Goal: Information Seeking & Learning: Check status

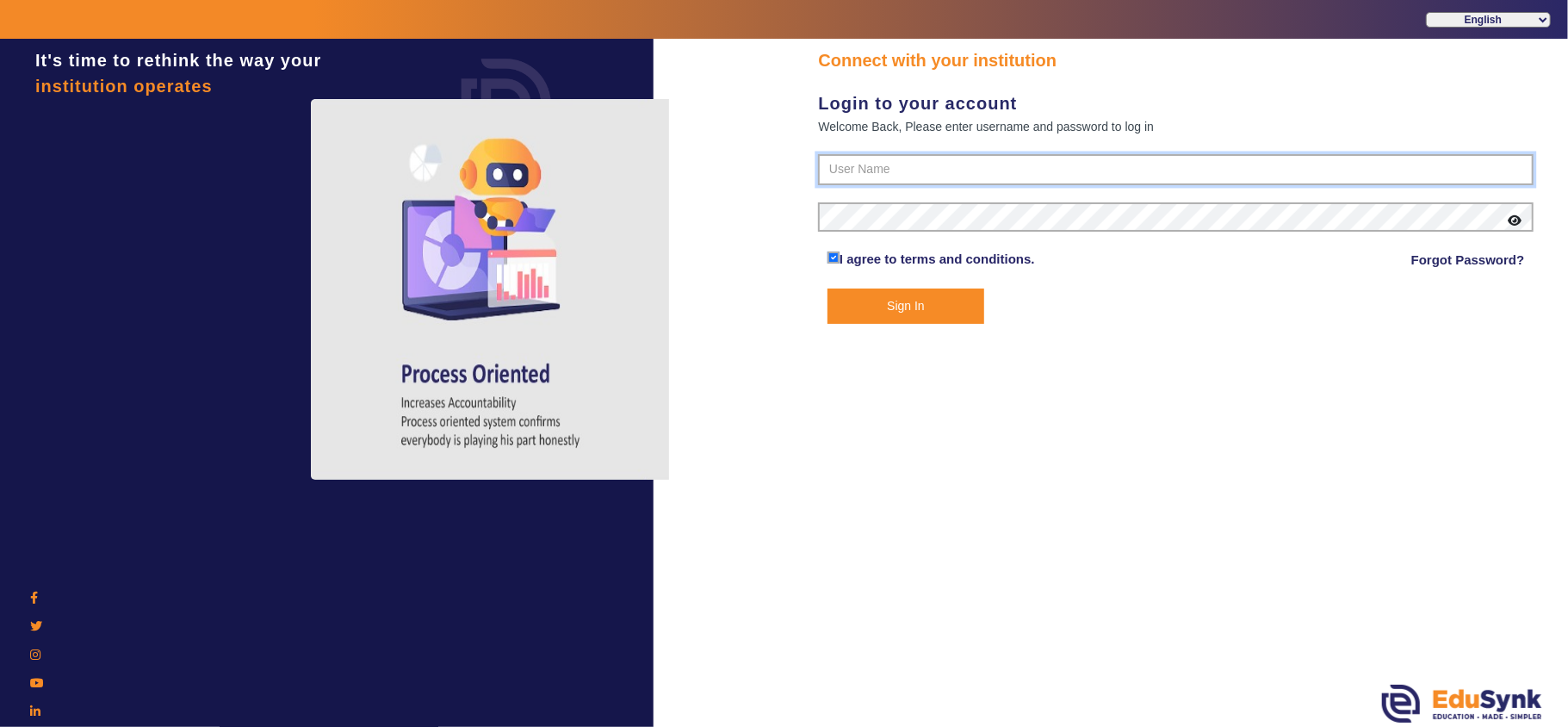
type input "6354922771"
click at [855, 305] on button "Sign In" at bounding box center [905, 306] width 156 height 36
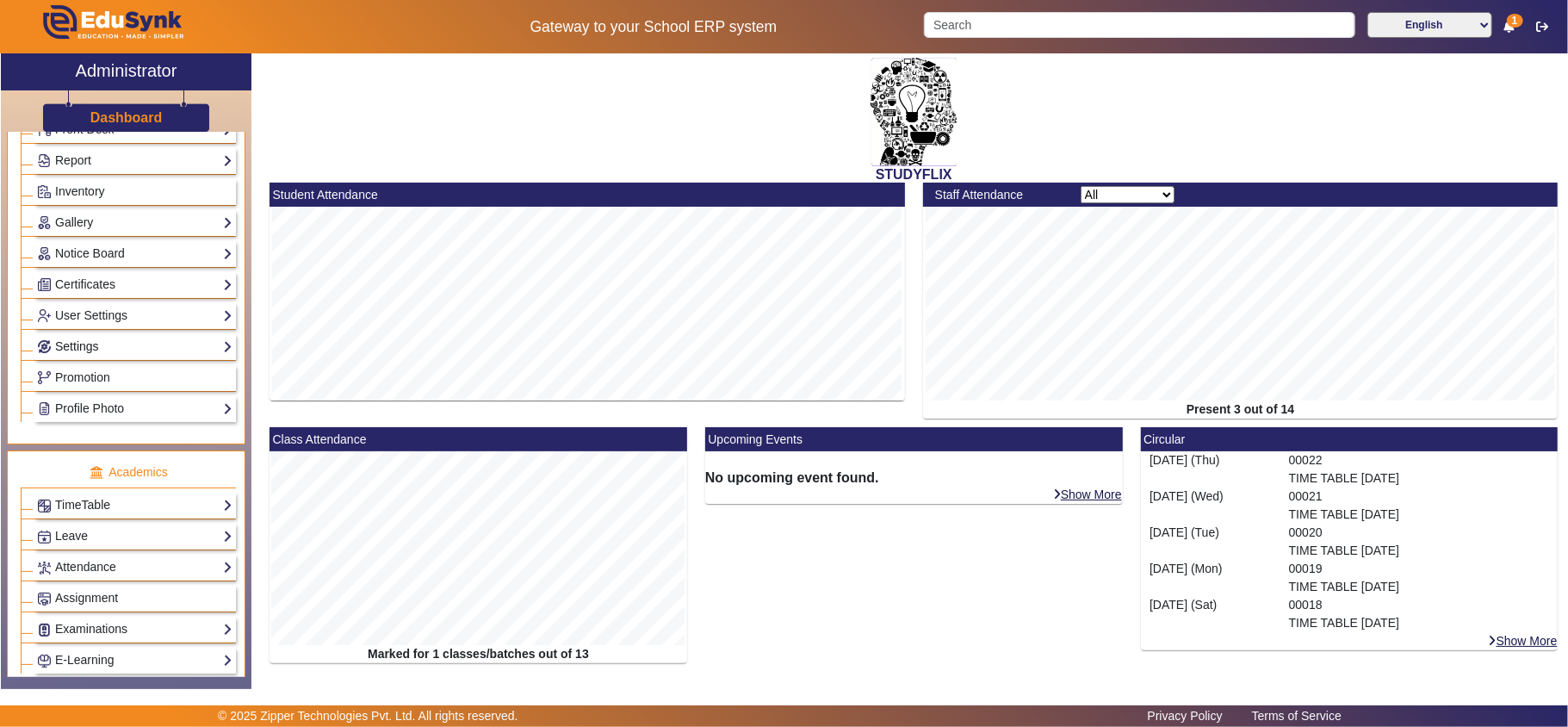
scroll to position [382, 0]
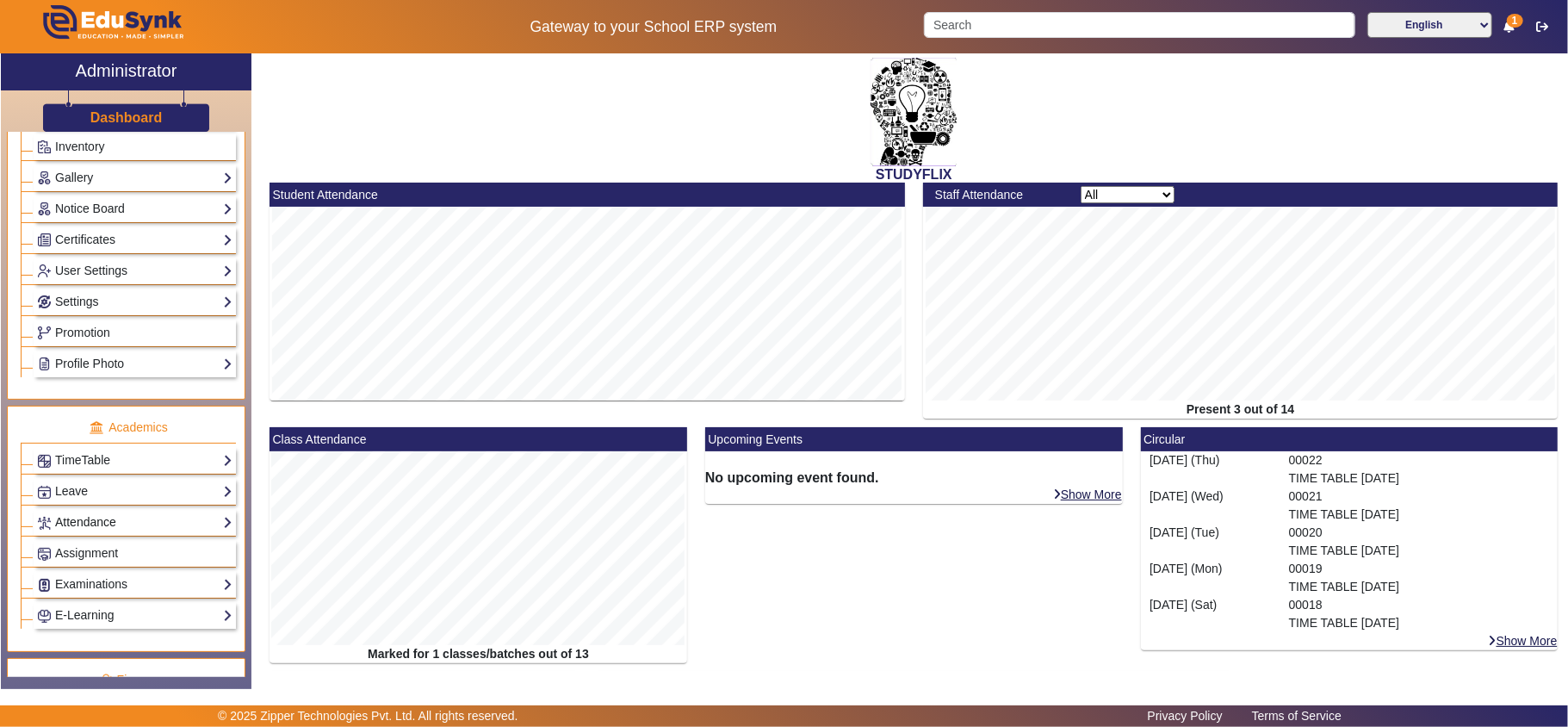
click at [80, 532] on link "Attendance" at bounding box center [135, 523] width 196 height 20
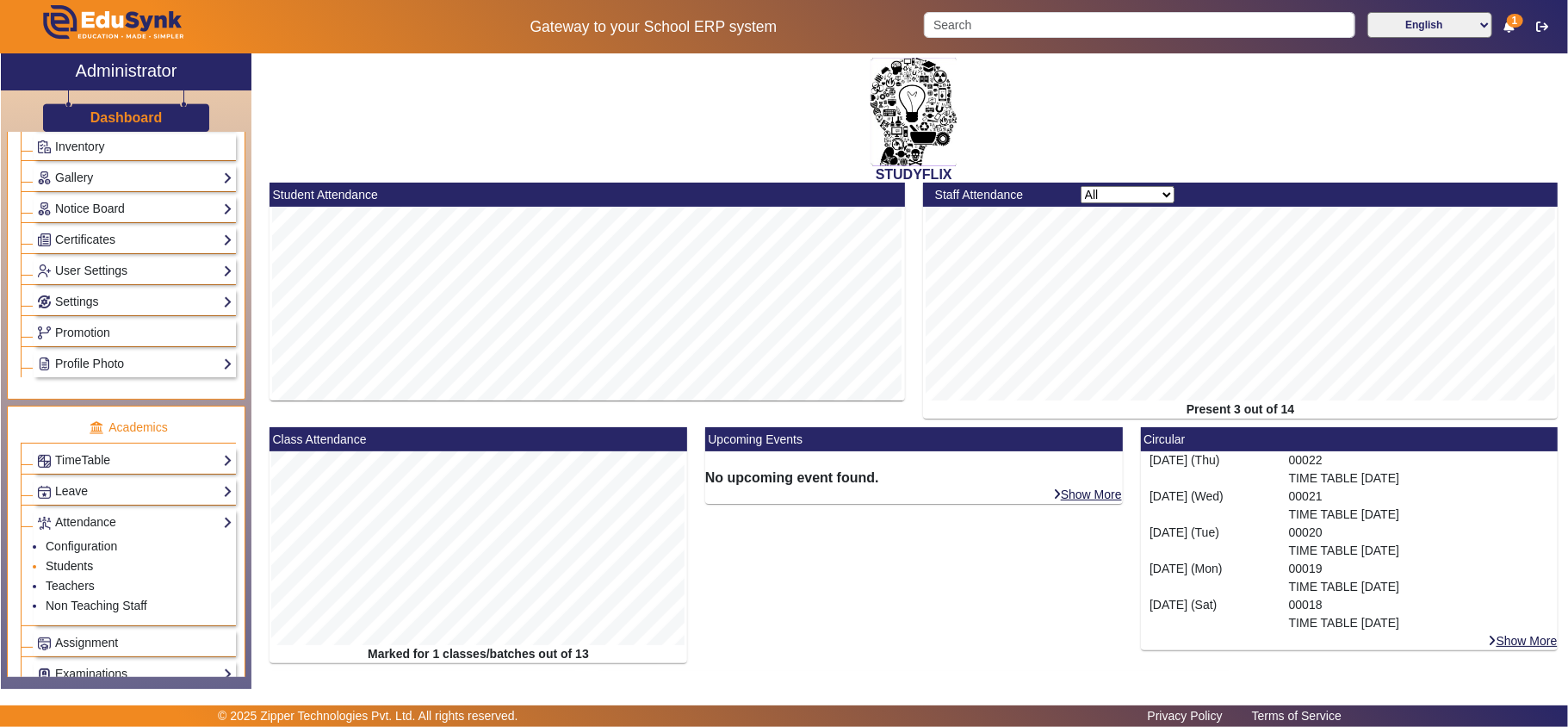
click at [80, 572] on link "Students" at bounding box center [69, 565] width 48 height 14
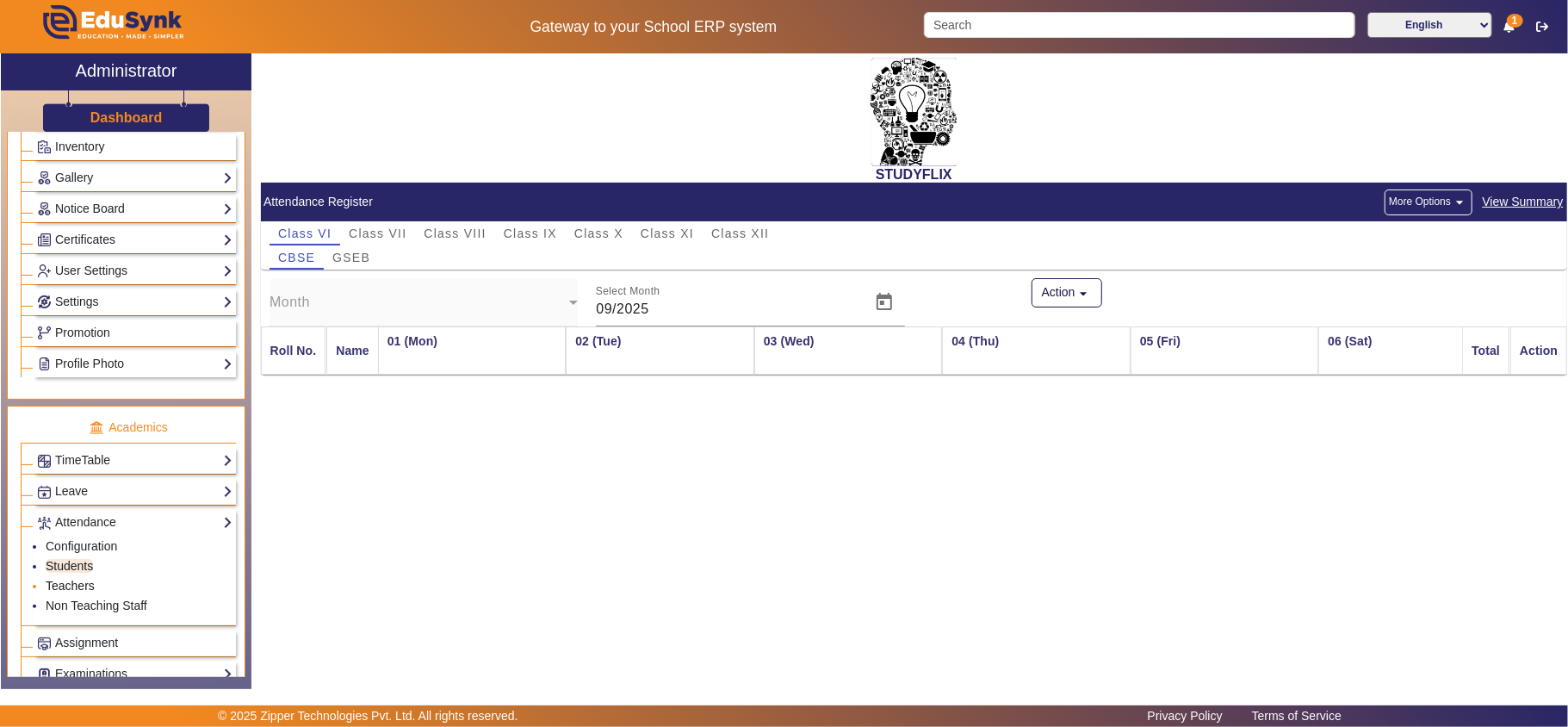
scroll to position [0, 3842]
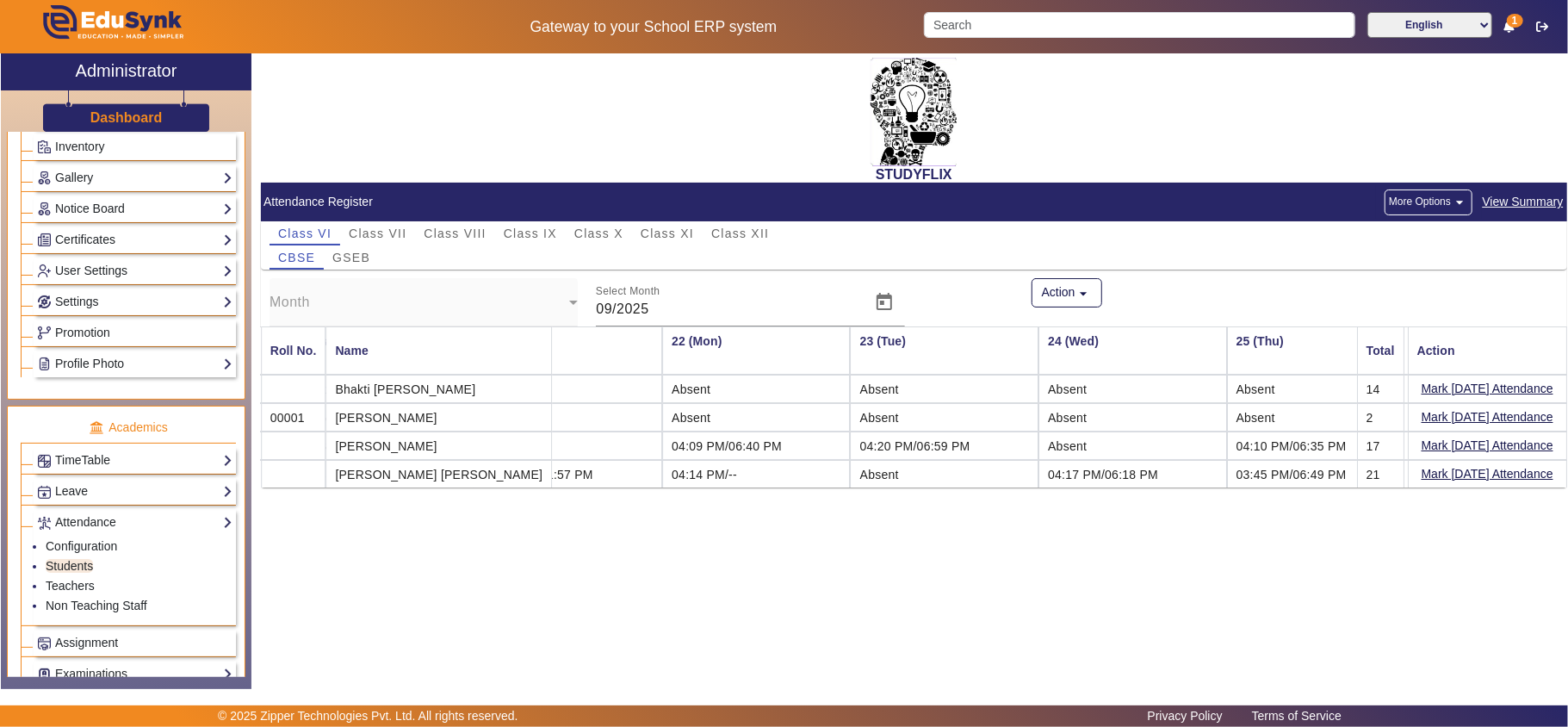
click at [1535, 192] on span "View Summary" at bounding box center [1523, 202] width 82 height 20
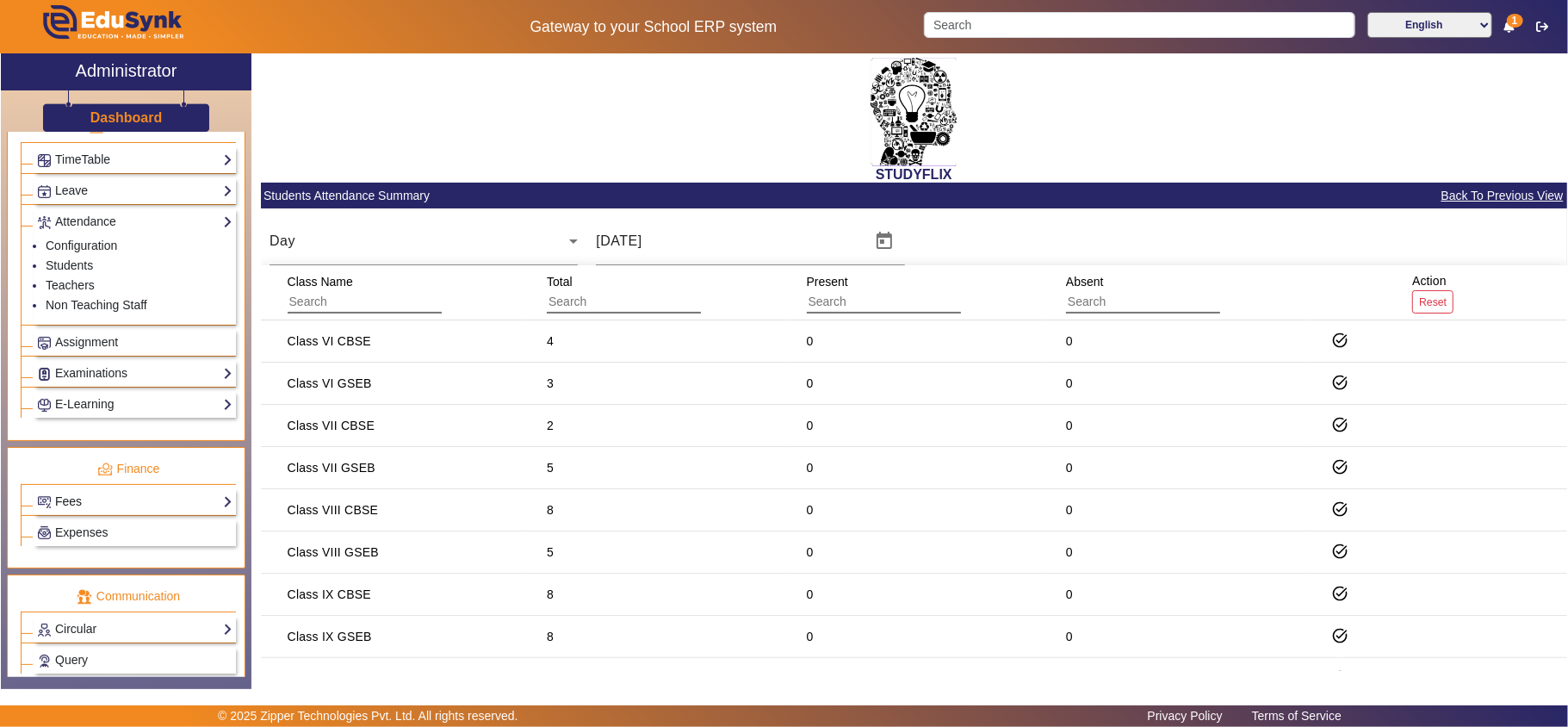
scroll to position [634, 0]
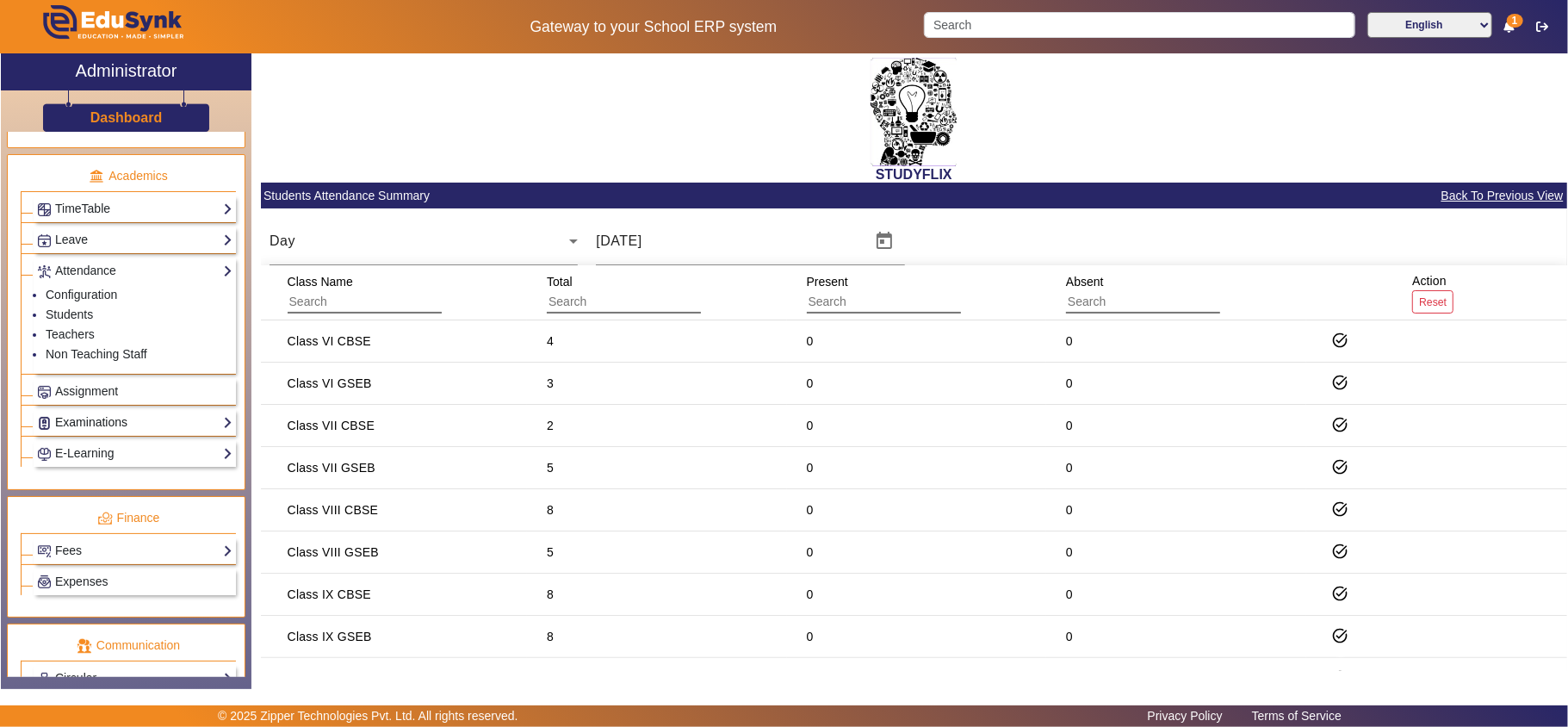
click at [115, 433] on link "Examinations" at bounding box center [135, 422] width 196 height 20
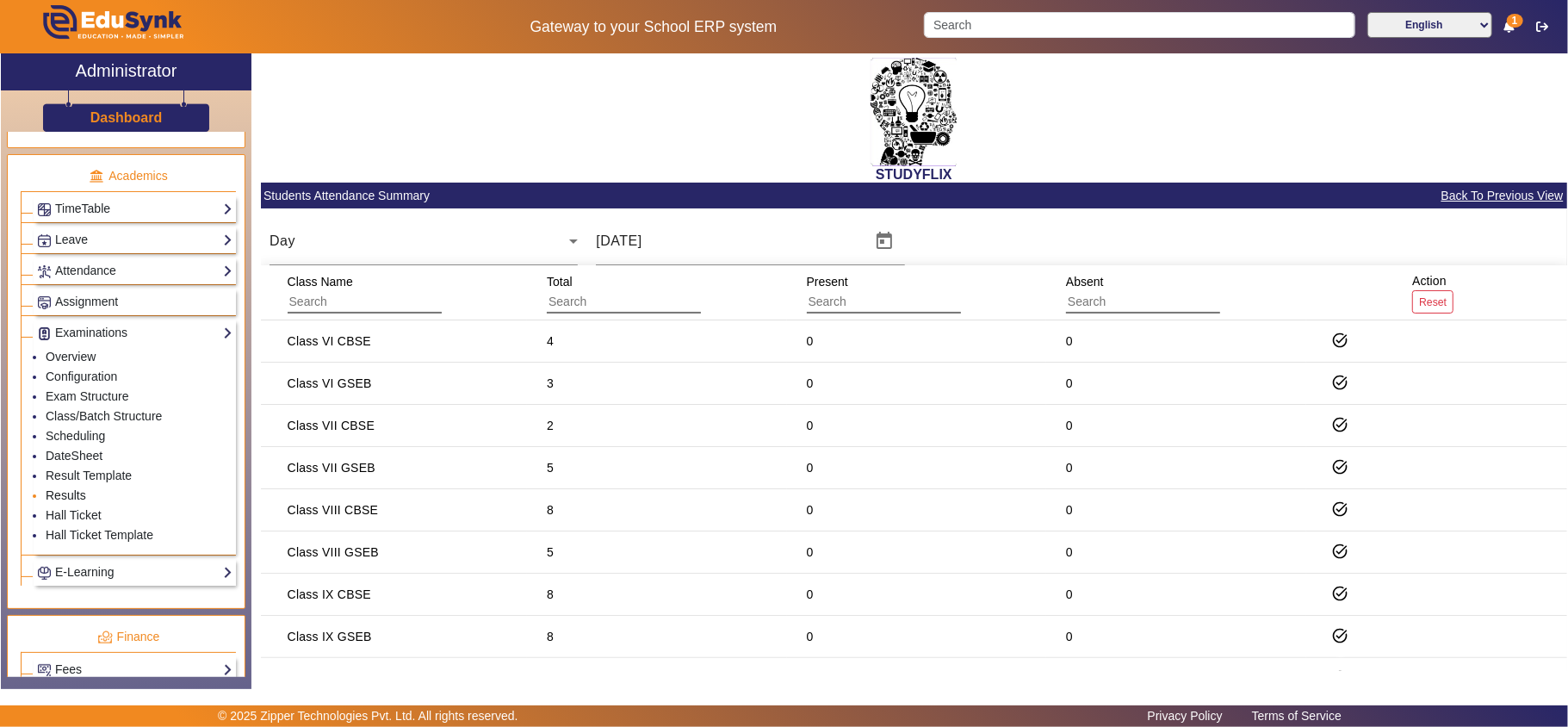
click at [78, 502] on link "Results" at bounding box center [66, 495] width 40 height 14
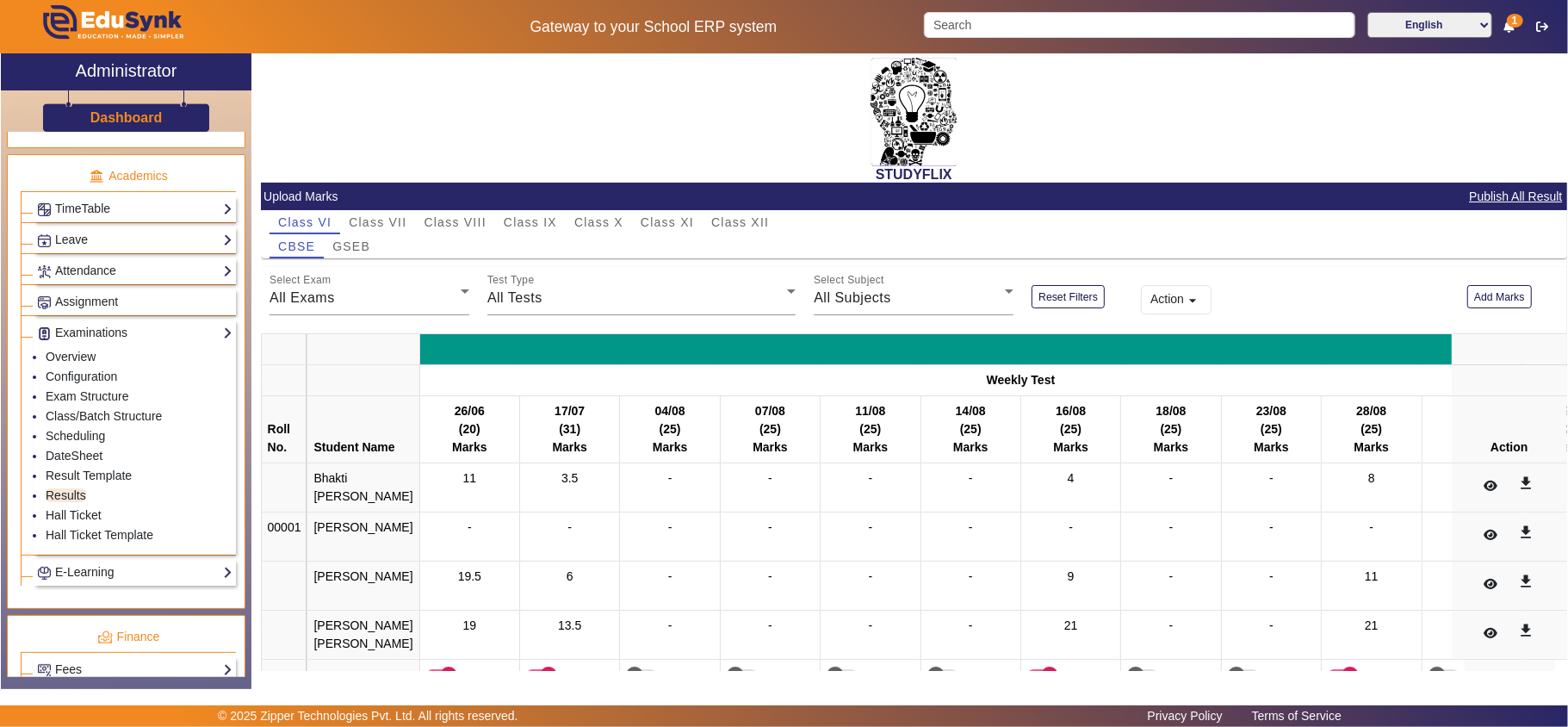
click at [1184, 304] on mat-icon "arrow_drop_down" at bounding box center [1192, 300] width 17 height 17
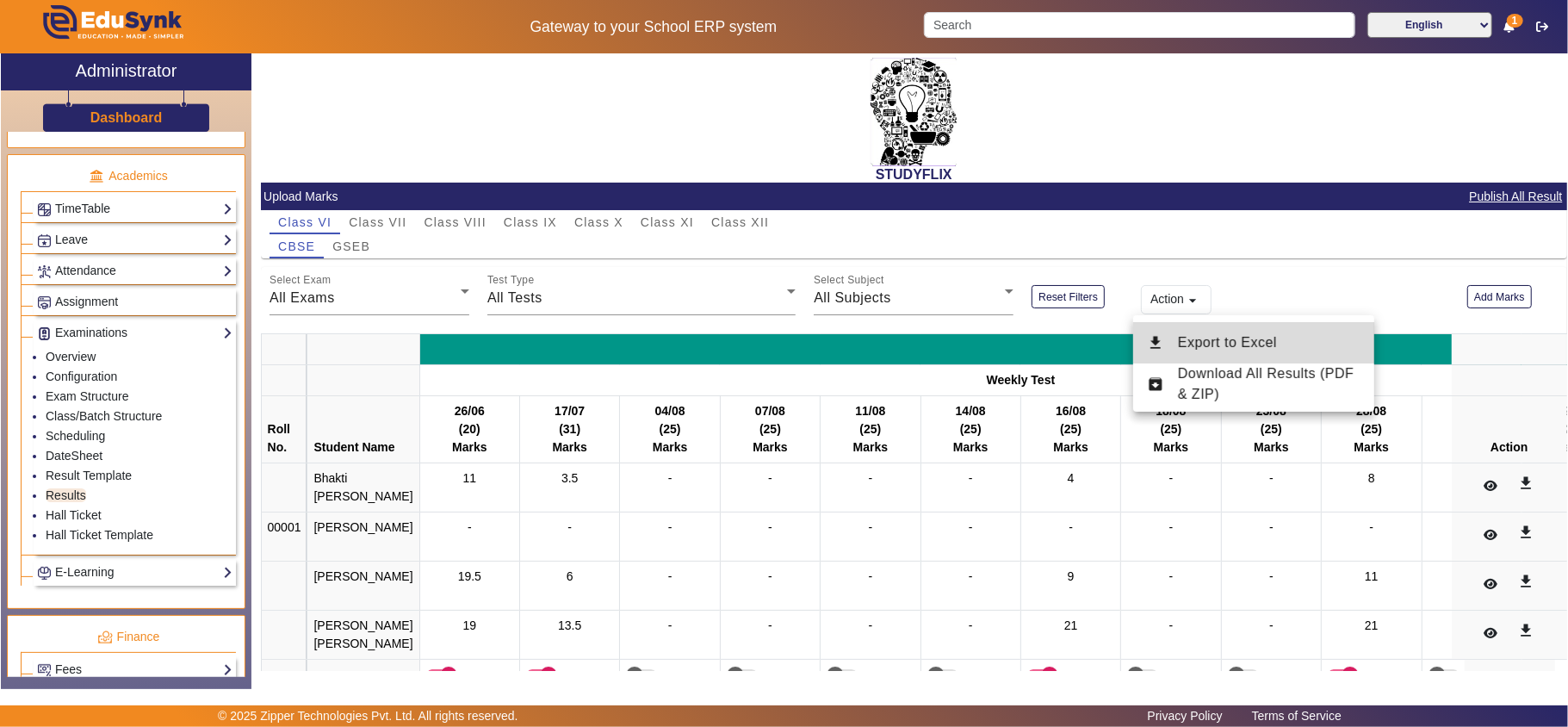
click at [1211, 339] on span "Export to Excel" at bounding box center [1228, 342] width 99 height 15
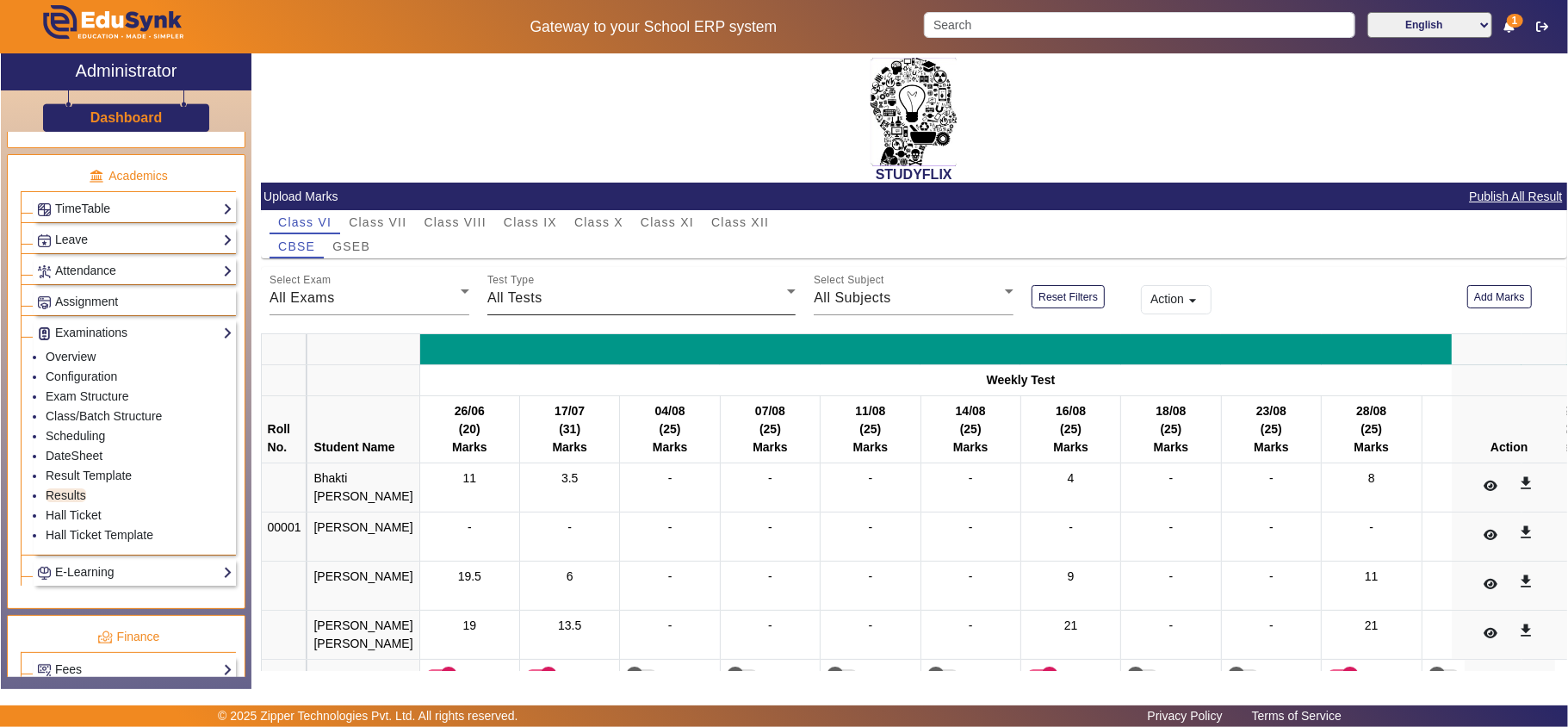
click at [591, 287] on div "Test Type All Tests" at bounding box center [641, 291] width 308 height 48
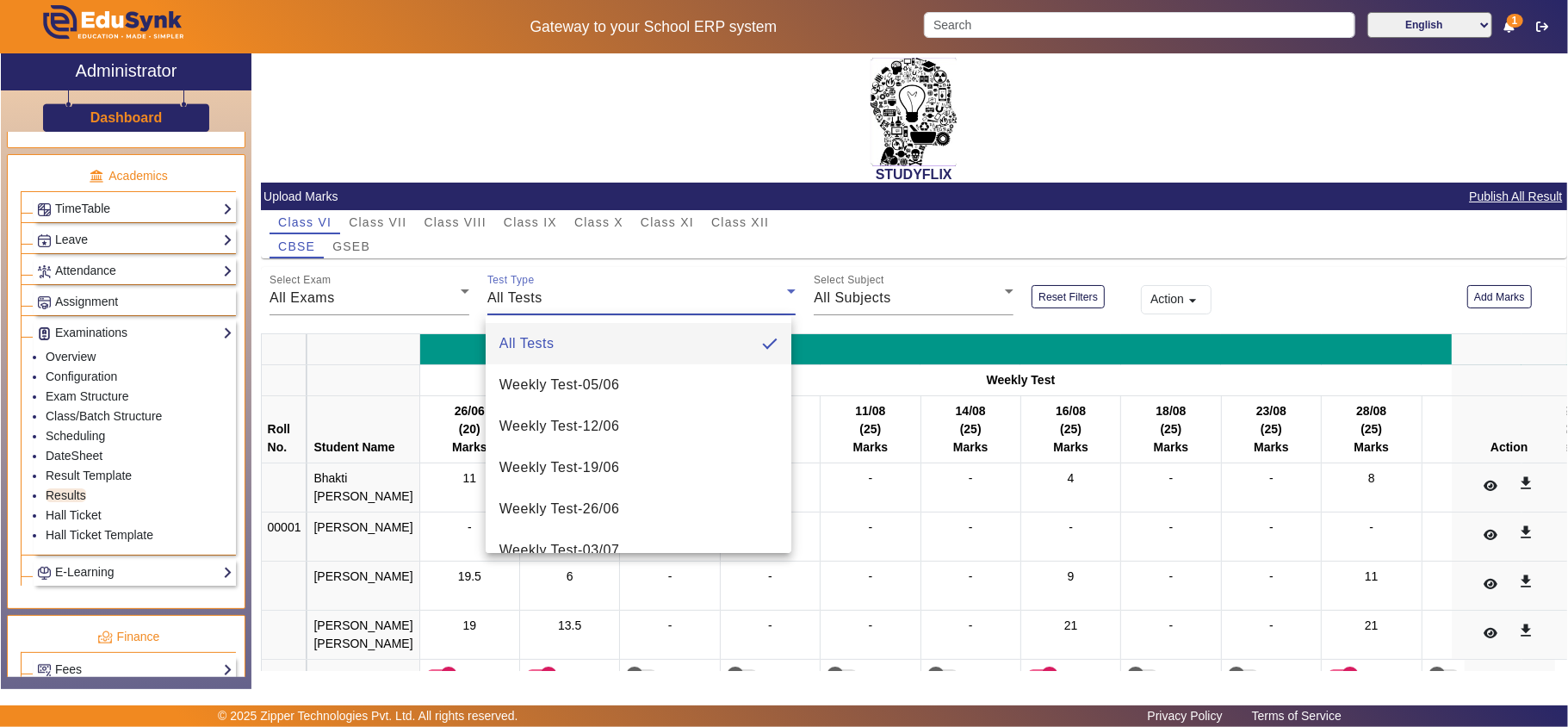
click at [452, 297] on div at bounding box center [784, 363] width 1568 height 727
click at [434, 306] on div "All Exams" at bounding box center [365, 298] width 191 height 21
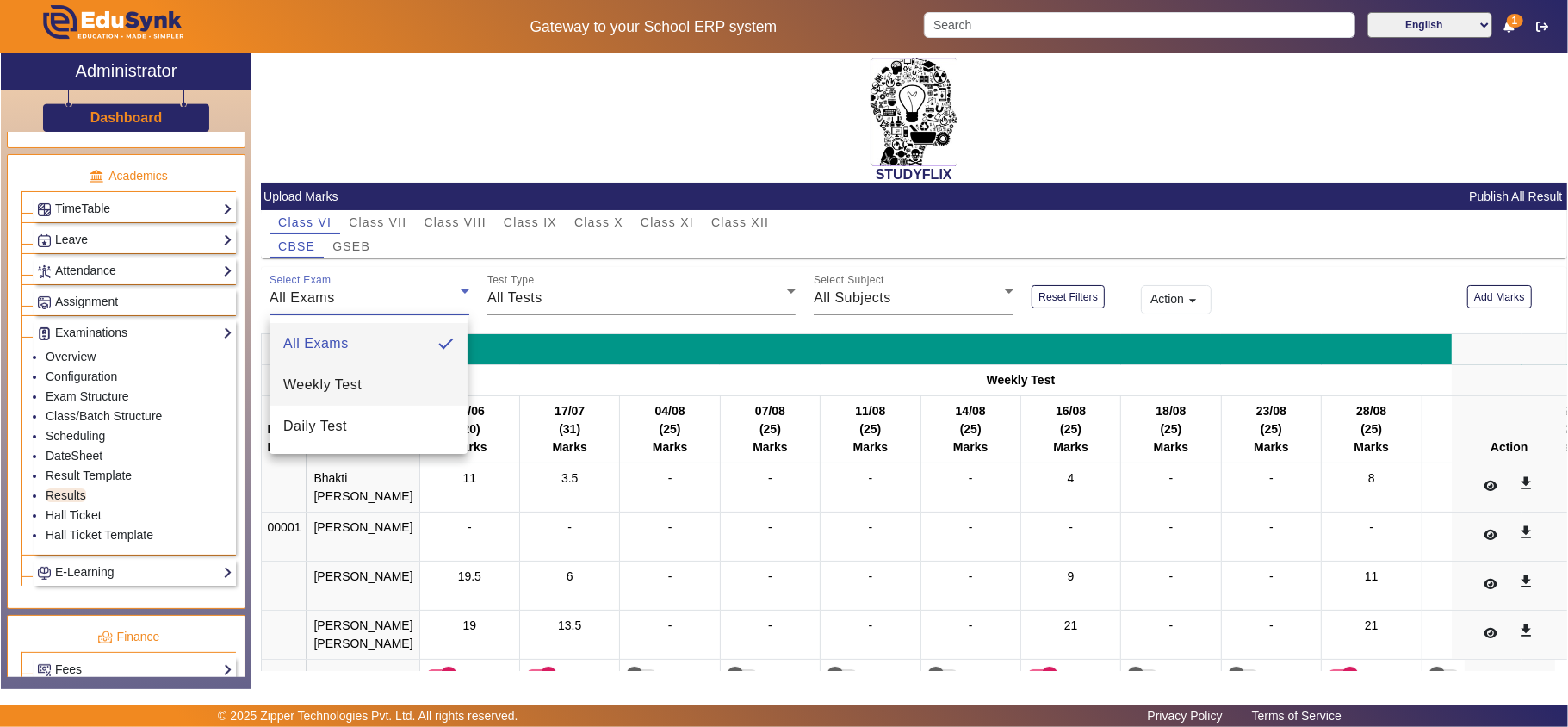
click at [358, 393] on span "Weekly Test" at bounding box center [323, 385] width 79 height 21
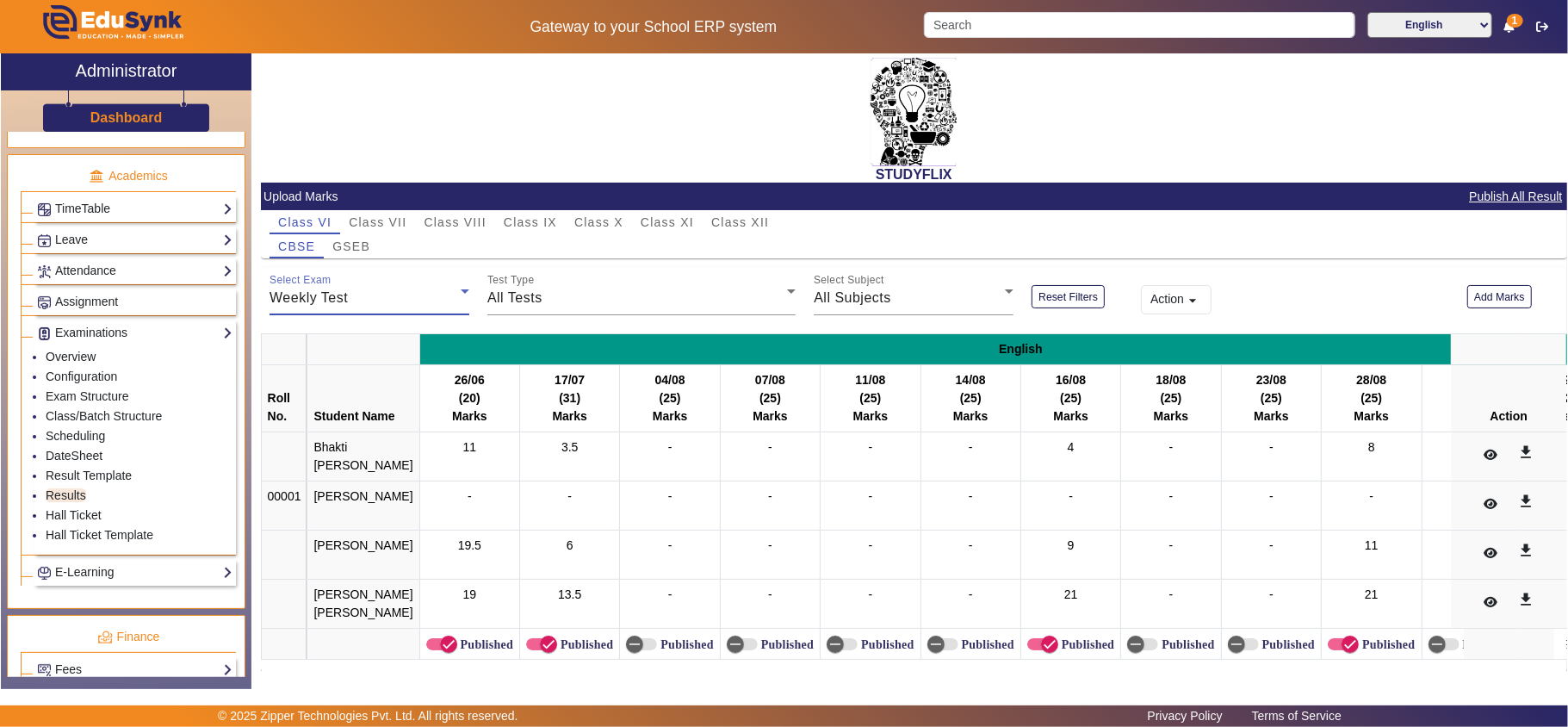
click at [1179, 291] on button "Action arrow_drop_down" at bounding box center [1176, 300] width 70 height 29
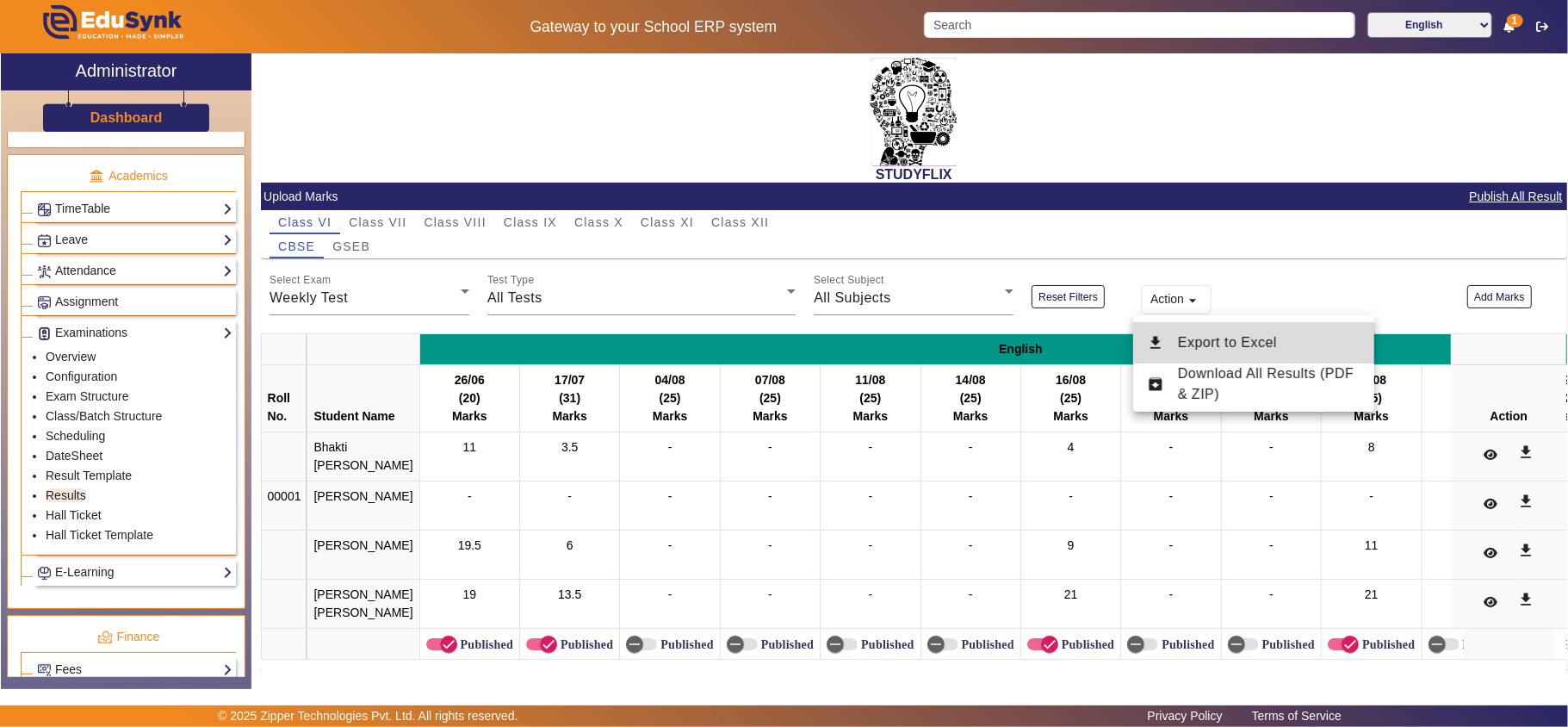
click at [1194, 345] on span "Export to Excel" at bounding box center [1228, 342] width 99 height 15
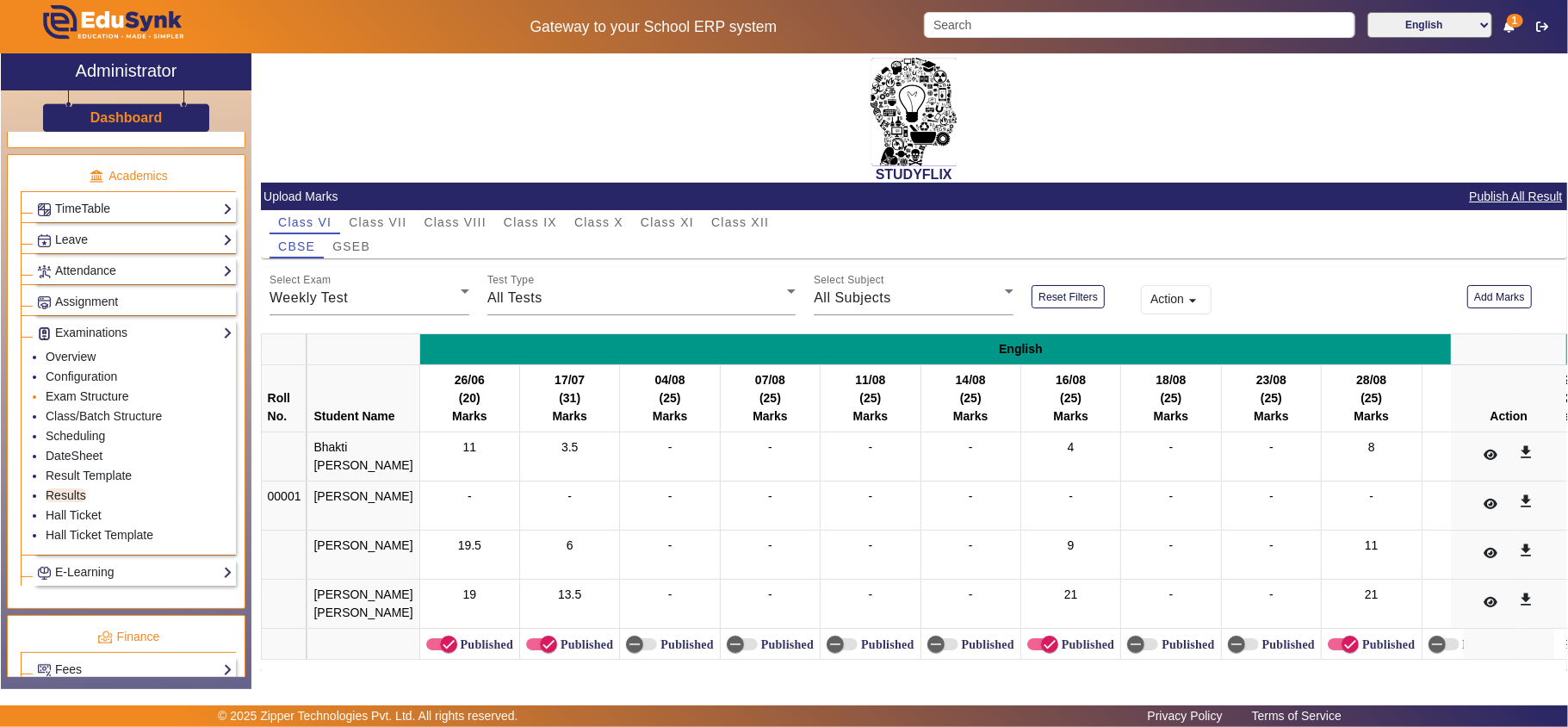
click at [112, 403] on link "Exam Structure" at bounding box center [87, 396] width 82 height 14
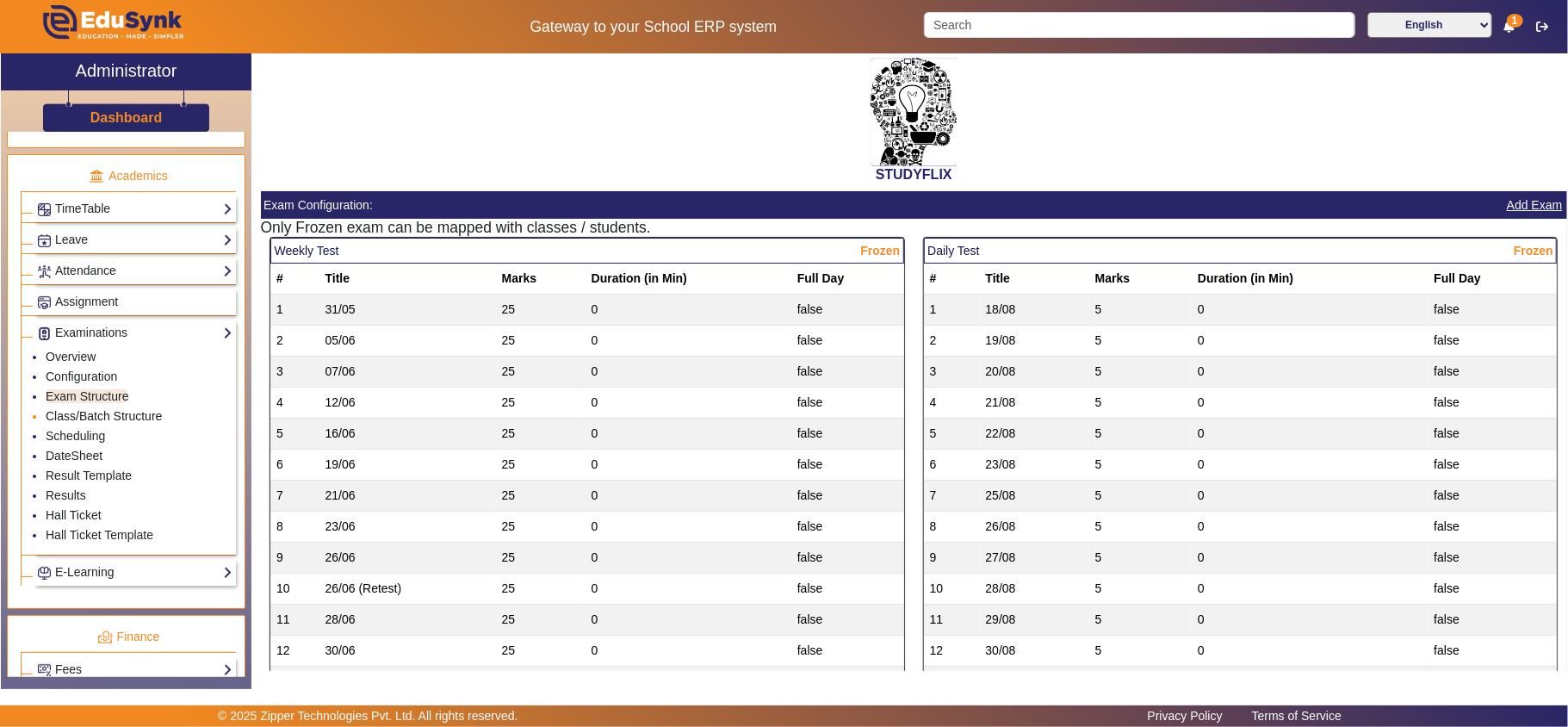
click at [100, 423] on link "Class/Batch Structure" at bounding box center [103, 415] width 116 height 14
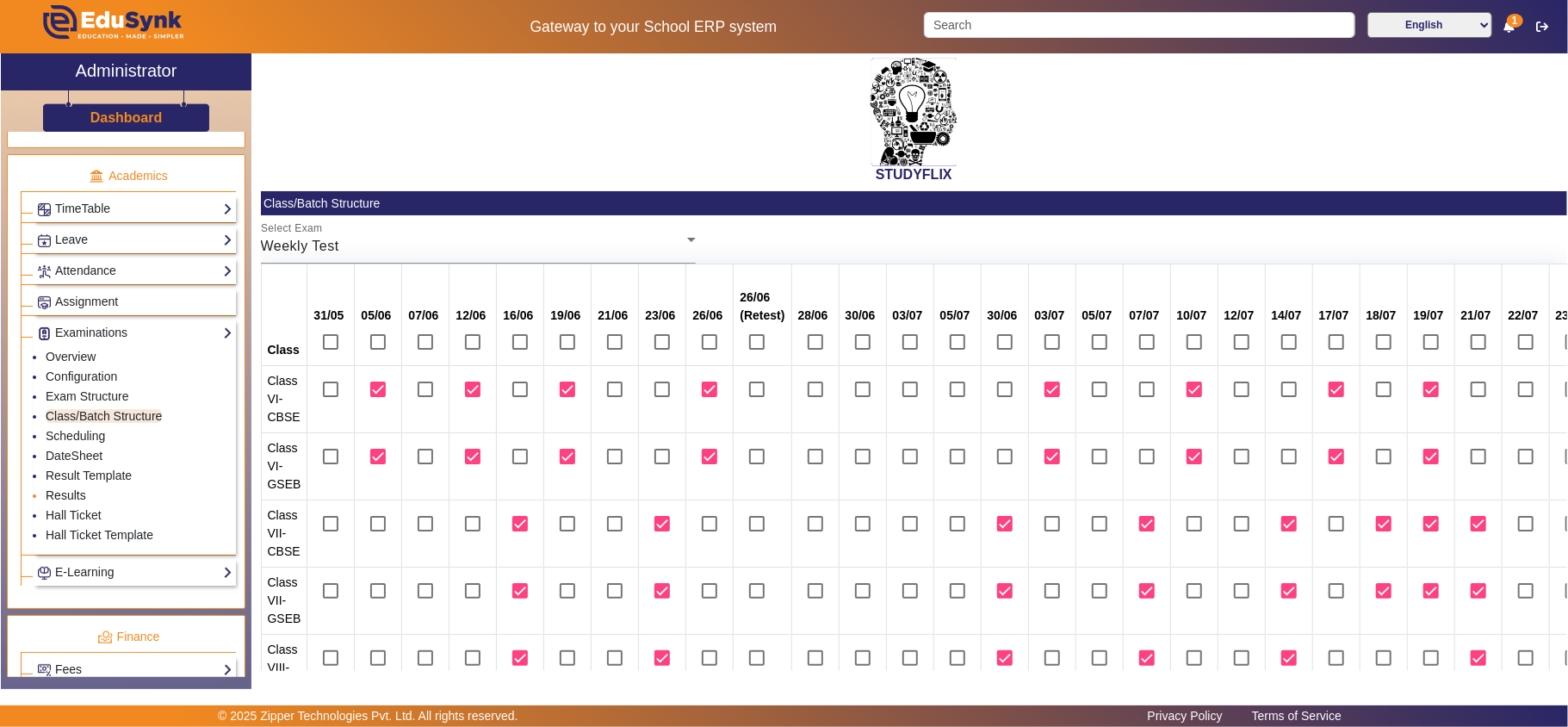
click at [59, 502] on link "Results" at bounding box center [66, 495] width 40 height 14
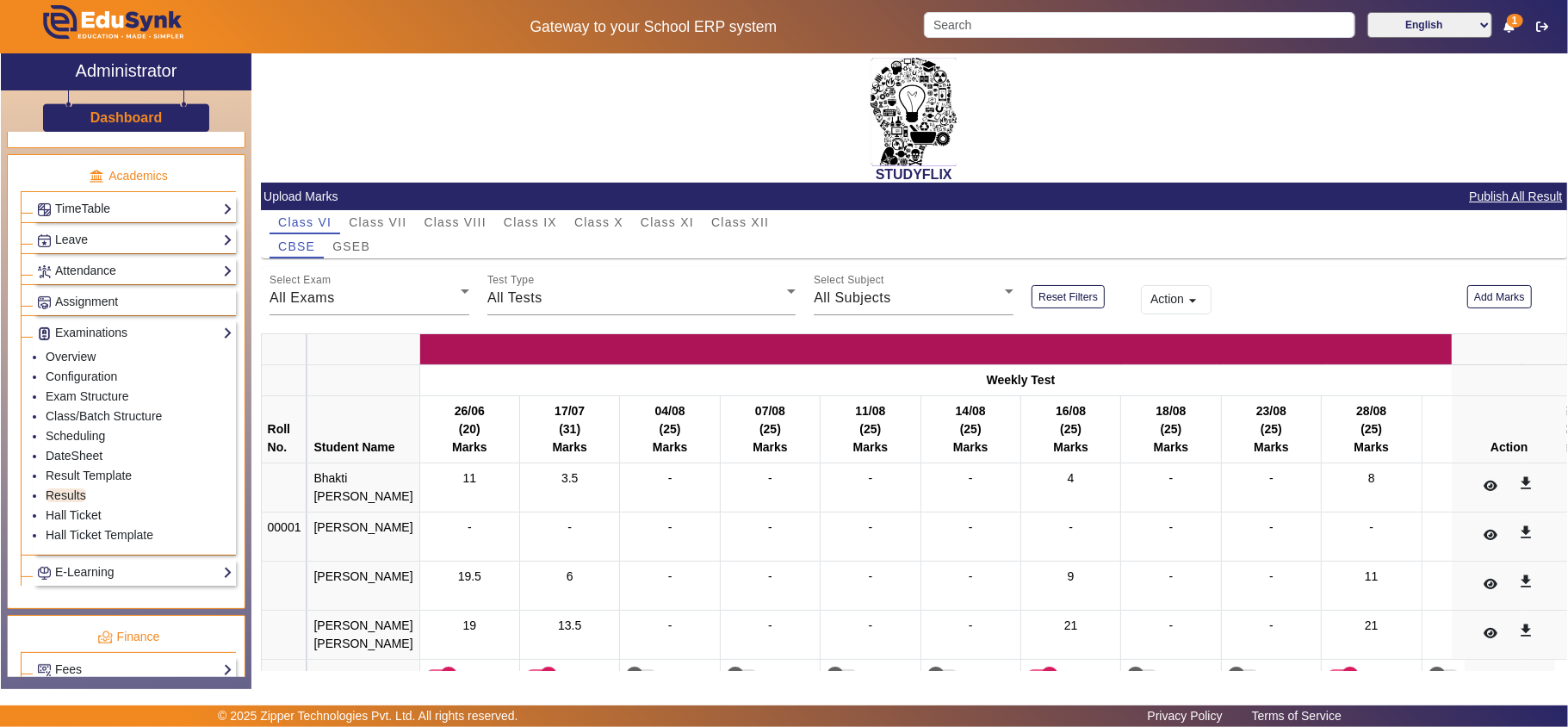
click at [1175, 302] on button "Action arrow_drop_down" at bounding box center [1176, 300] width 70 height 29
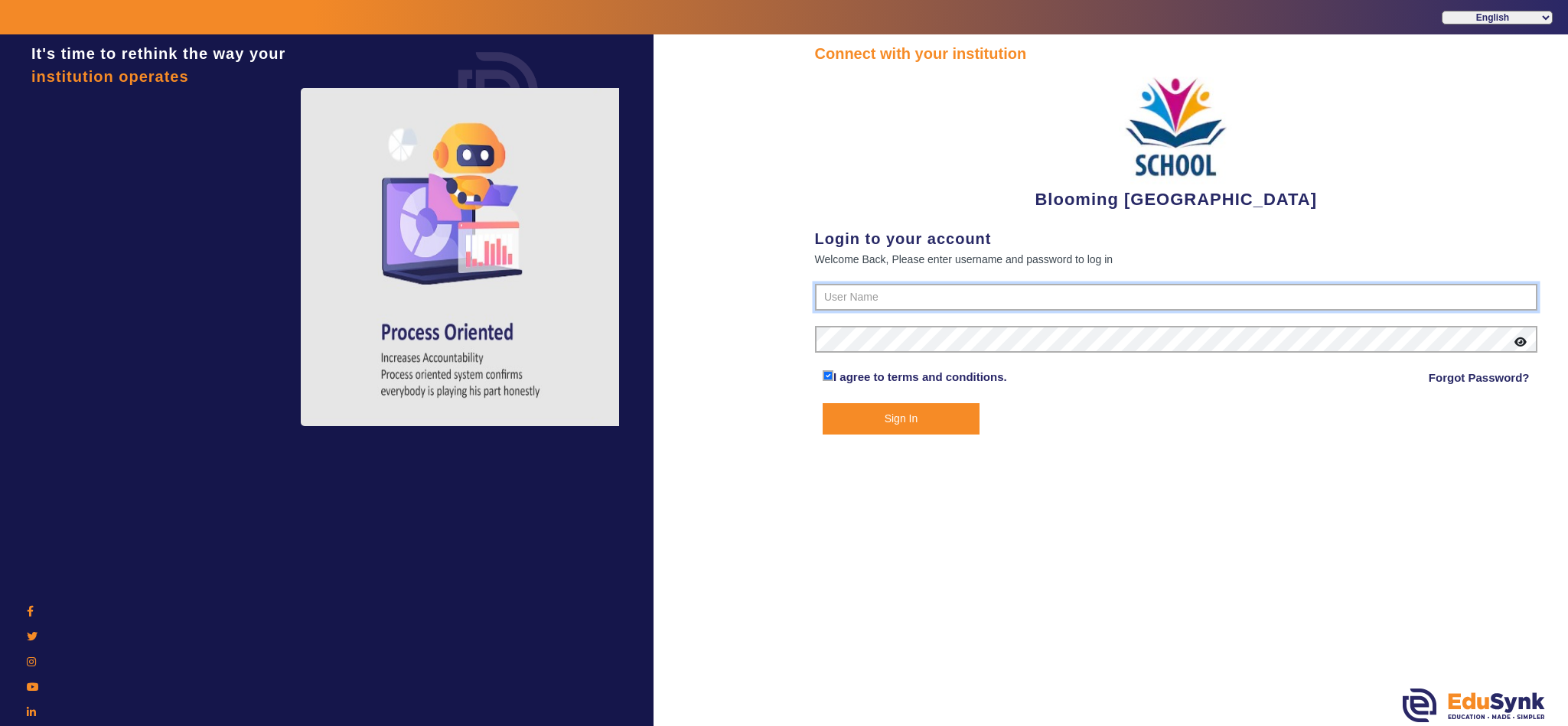
type input "4141419999"
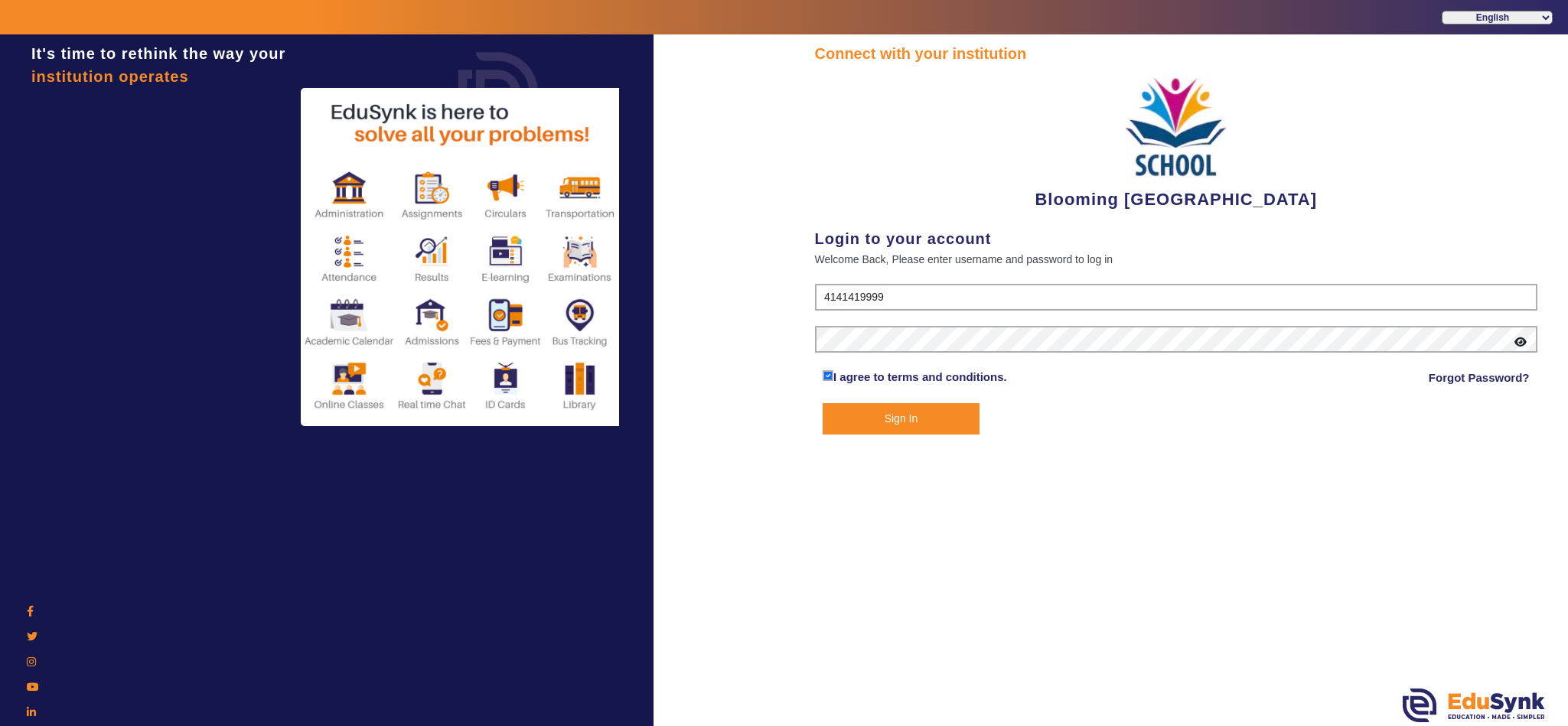
click at [864, 416] on button "Sign In" at bounding box center [901, 418] width 157 height 32
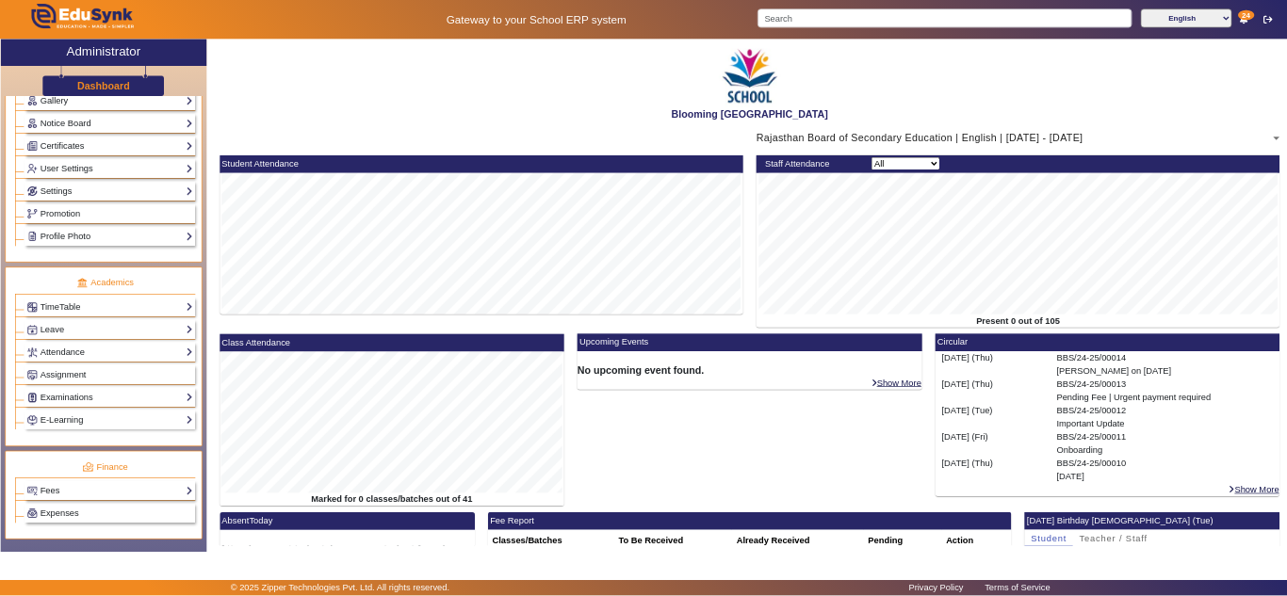
scroll to position [470, 0]
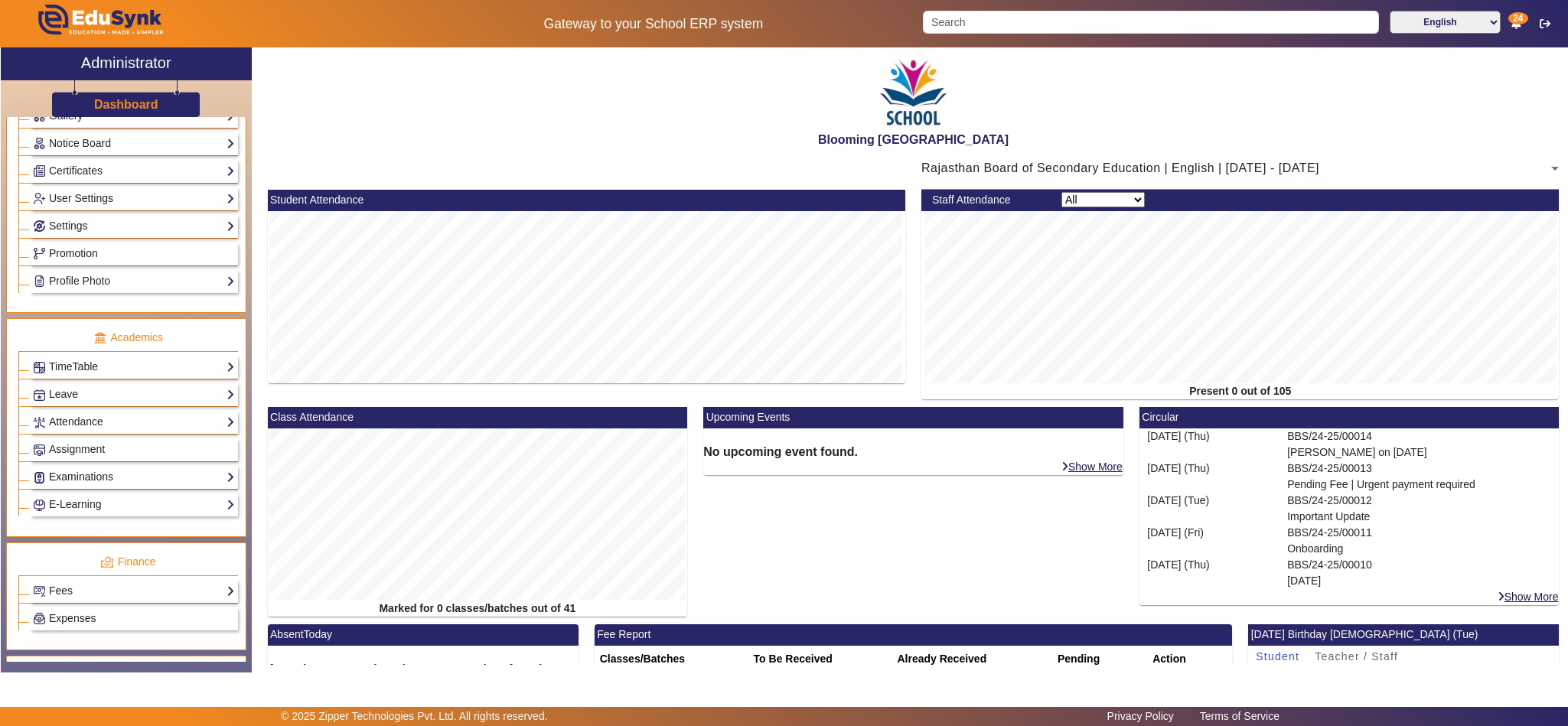
click at [106, 486] on link "Examinations" at bounding box center [134, 478] width 202 height 18
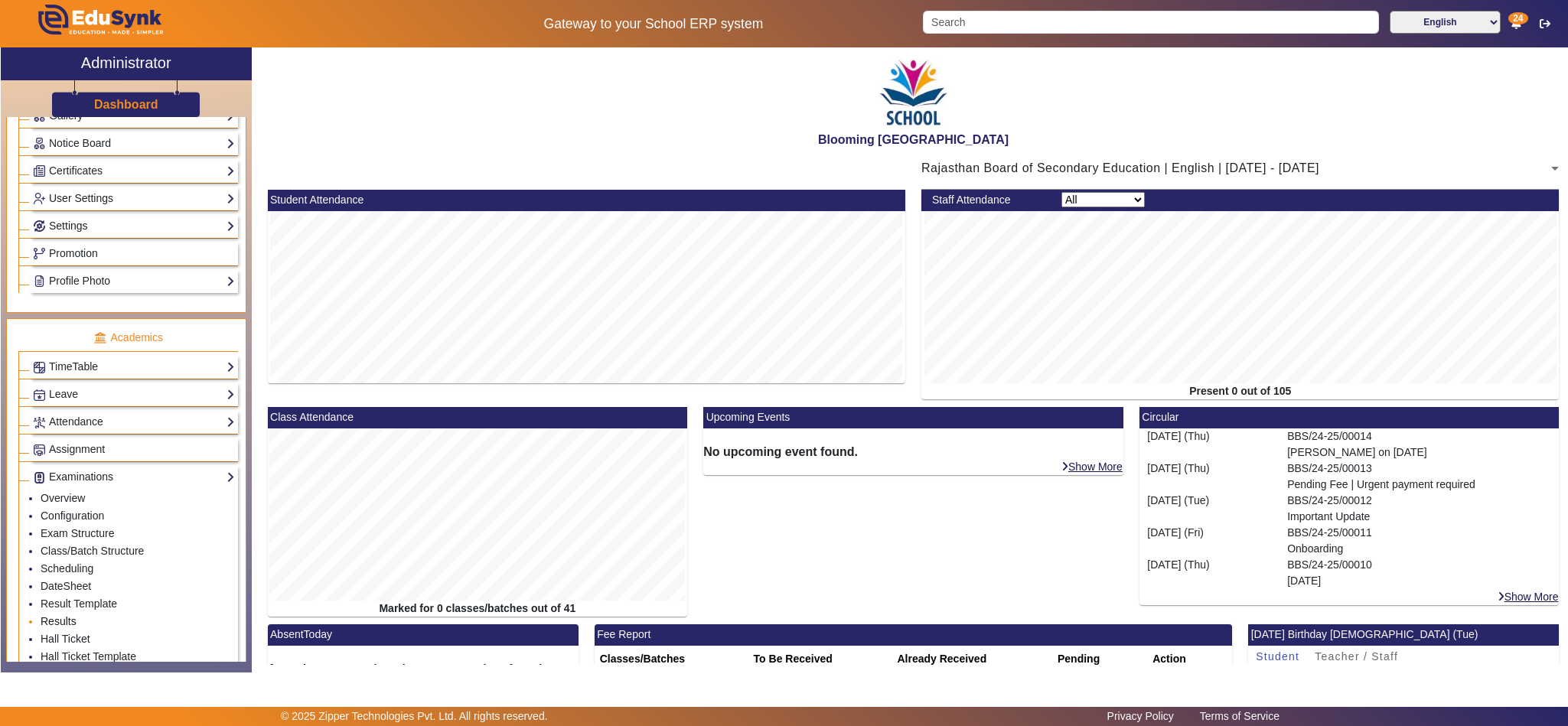
click at [67, 627] on link "Results" at bounding box center [58, 620] width 36 height 12
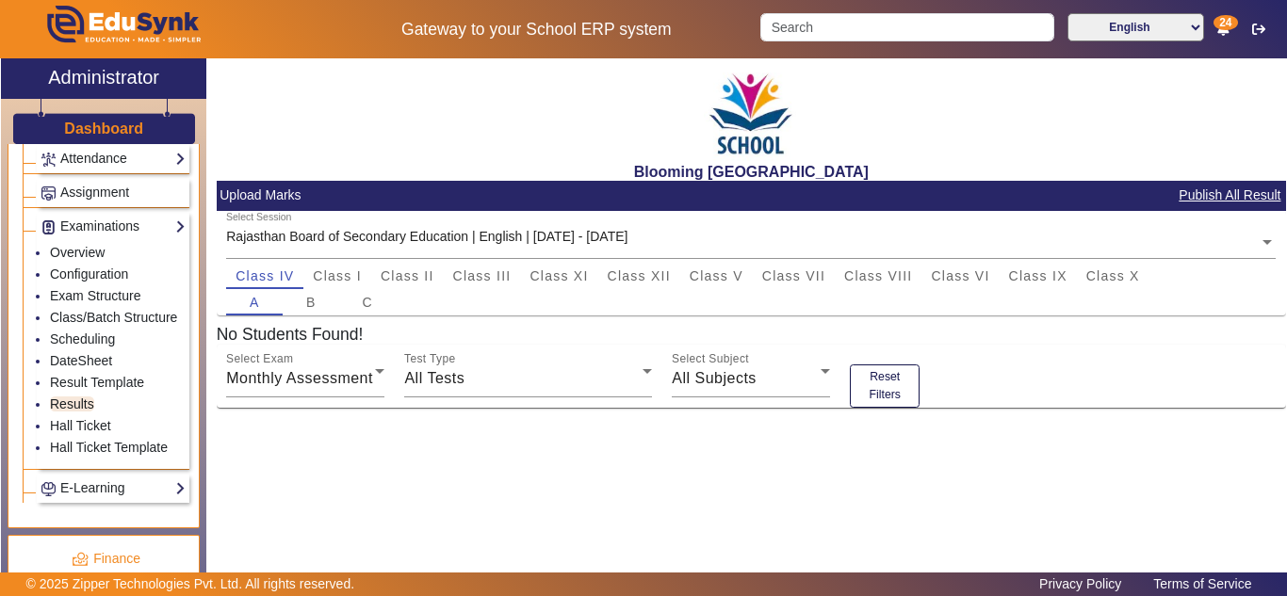
scroll to position [786, 0]
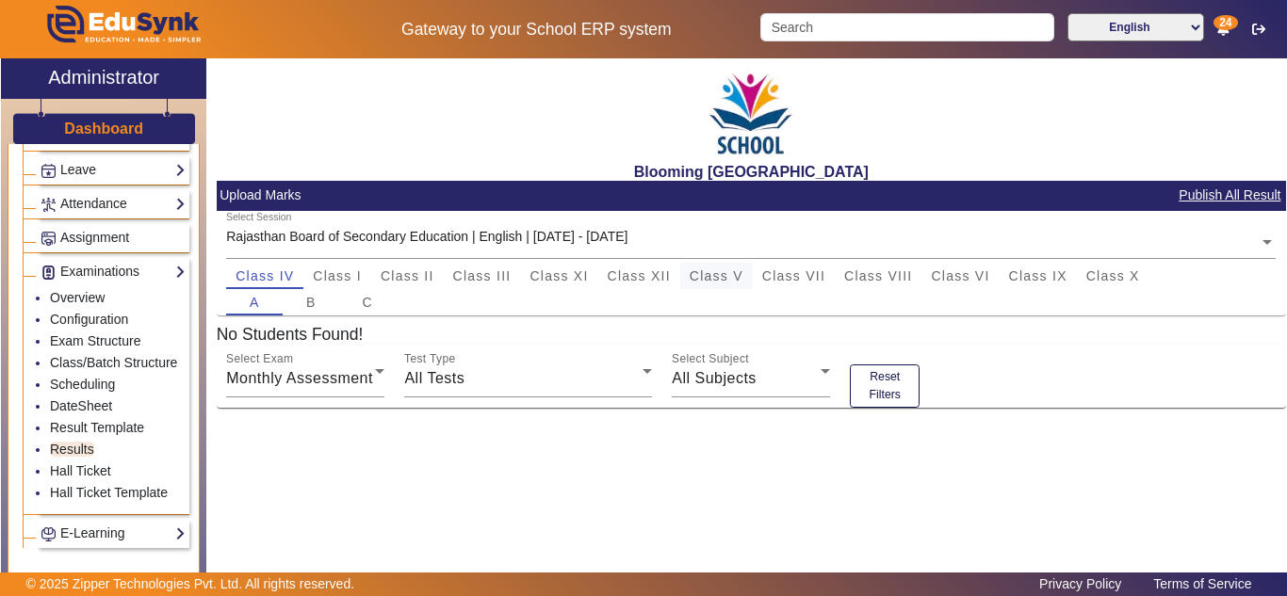
click at [725, 272] on span "Class V" at bounding box center [717, 275] width 54 height 13
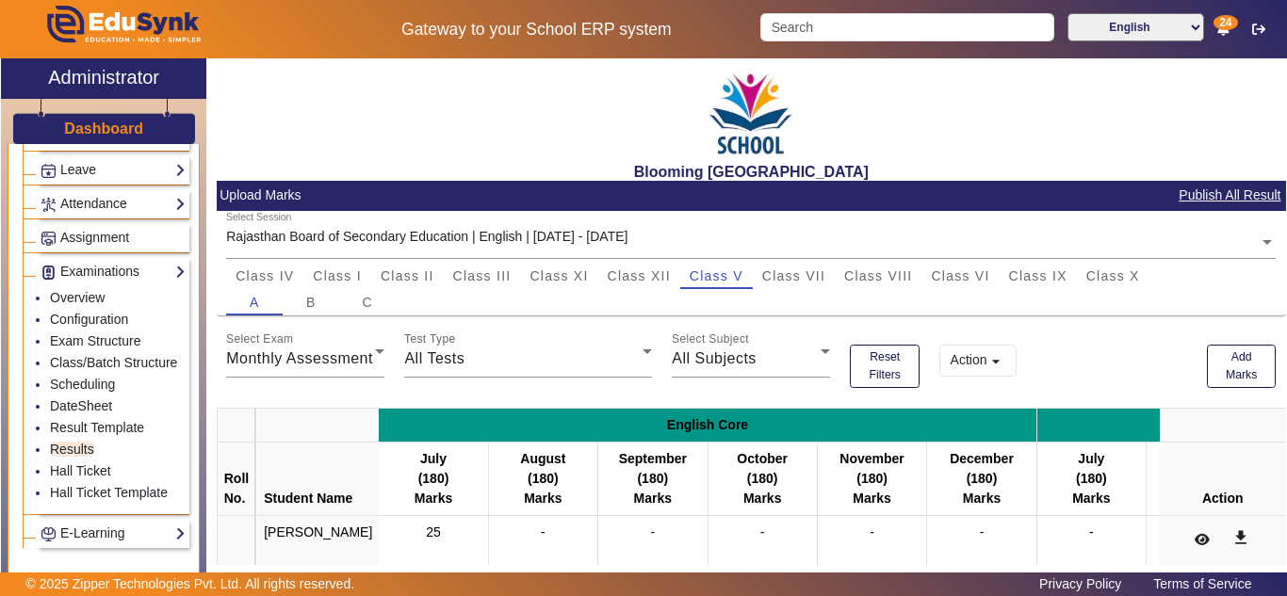
click at [986, 359] on mat-icon "arrow_drop_down" at bounding box center [995, 361] width 19 height 19
